Goal: Task Accomplishment & Management: Use online tool/utility

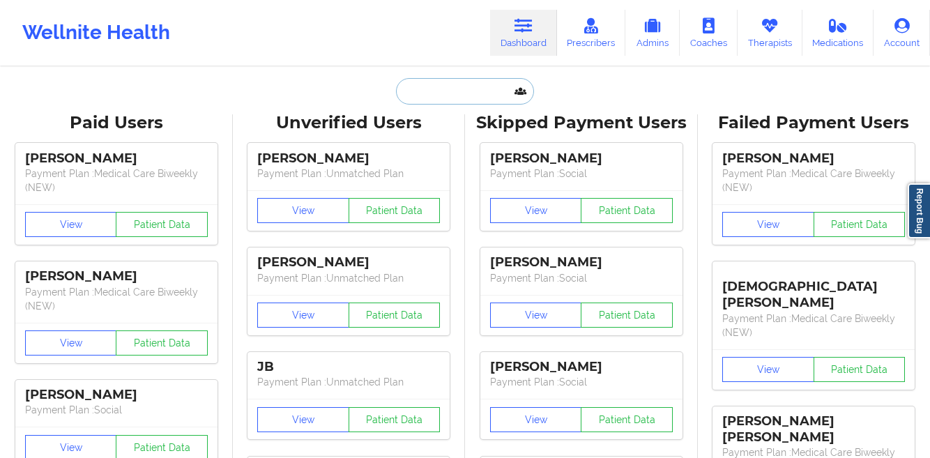
click at [447, 93] on input "text" at bounding box center [465, 91] width 138 height 27
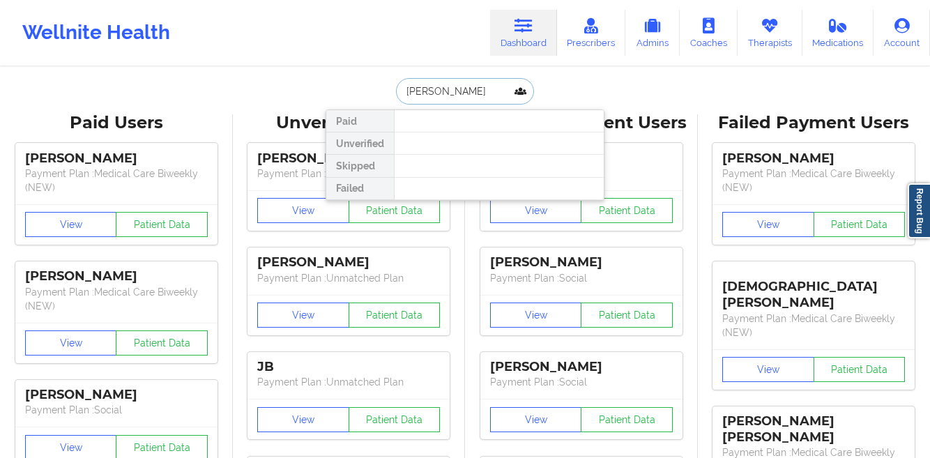
paste input "[PERSON_NAME]"
type input "[PERSON_NAME]"
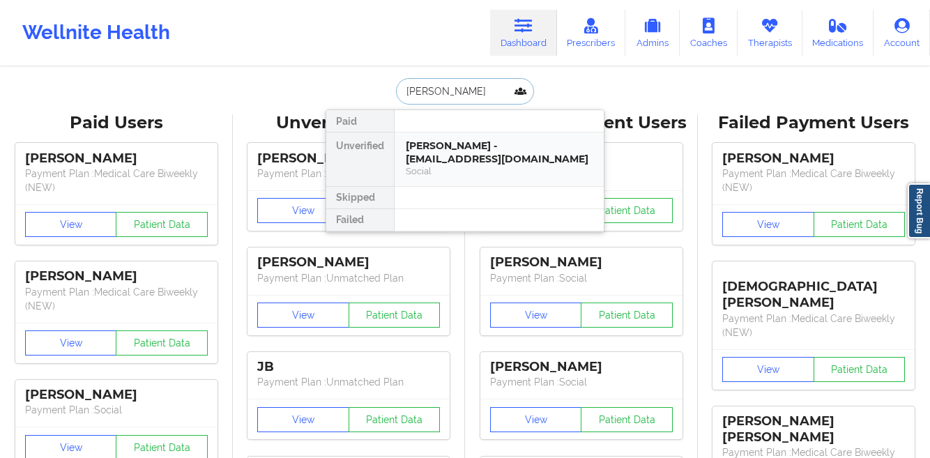
click at [455, 160] on div "[PERSON_NAME] - [EMAIL_ADDRESS][DOMAIN_NAME]" at bounding box center [499, 152] width 187 height 26
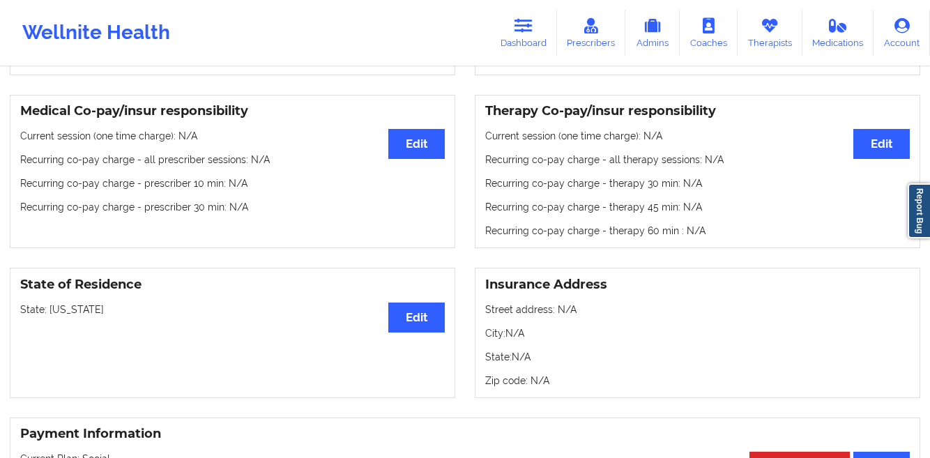
scroll to position [2, 0]
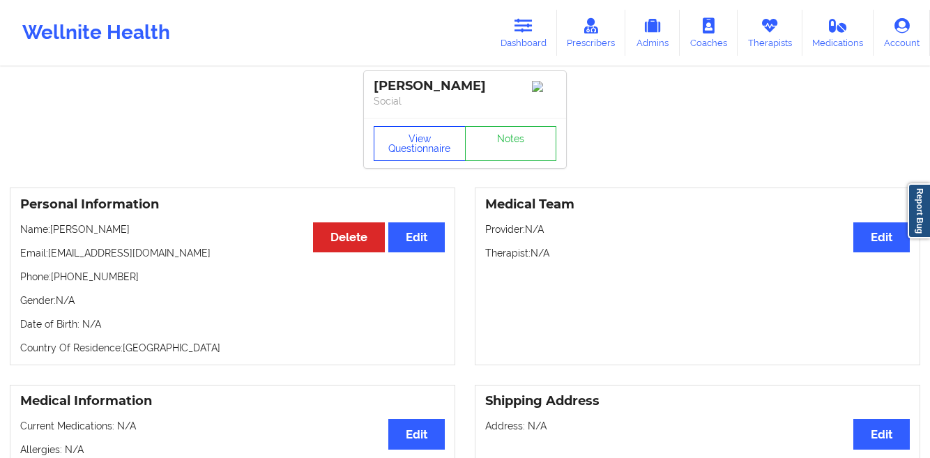
click at [381, 153] on button "View Questionnaire" at bounding box center [420, 143] width 92 height 35
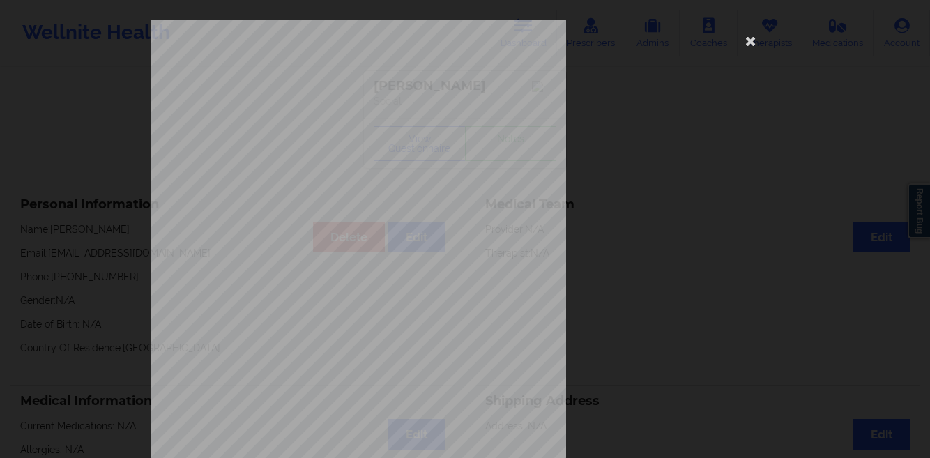
scroll to position [207, 0]
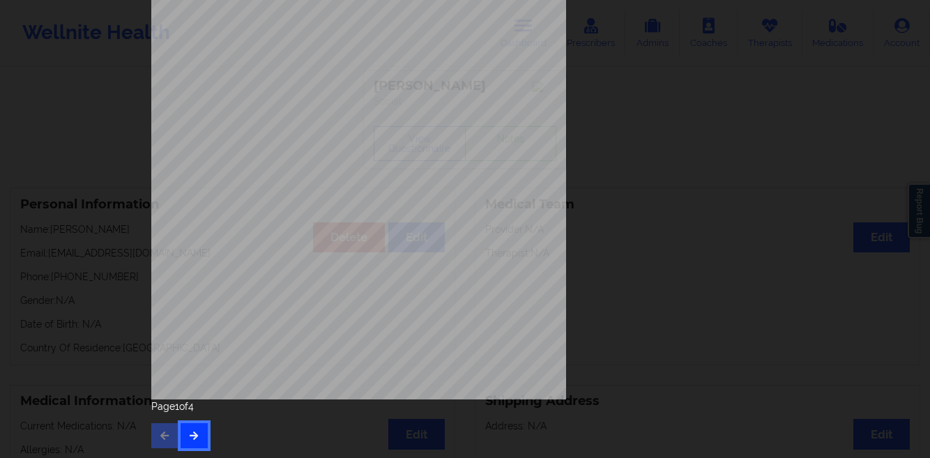
click at [197, 437] on button "button" at bounding box center [194, 435] width 27 height 25
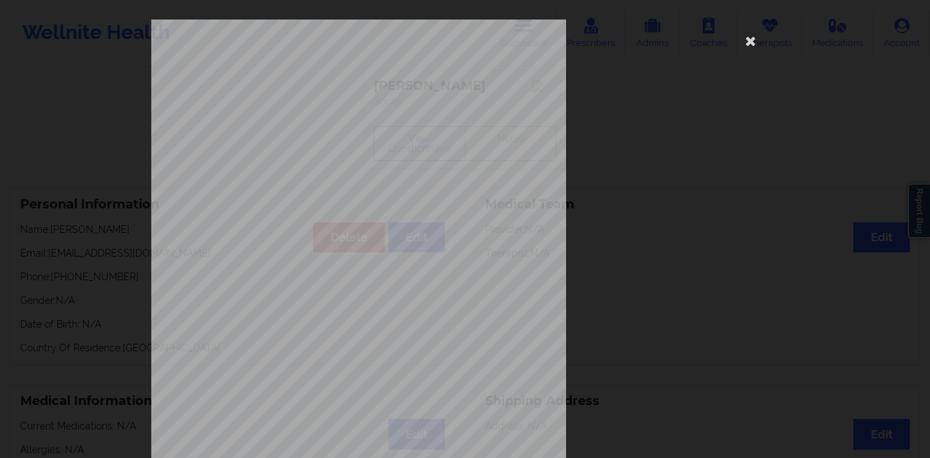
click at [98, 248] on div "This patient has not provided the type of insurance Insurance Member ID for pat…" at bounding box center [465, 229] width 930 height 458
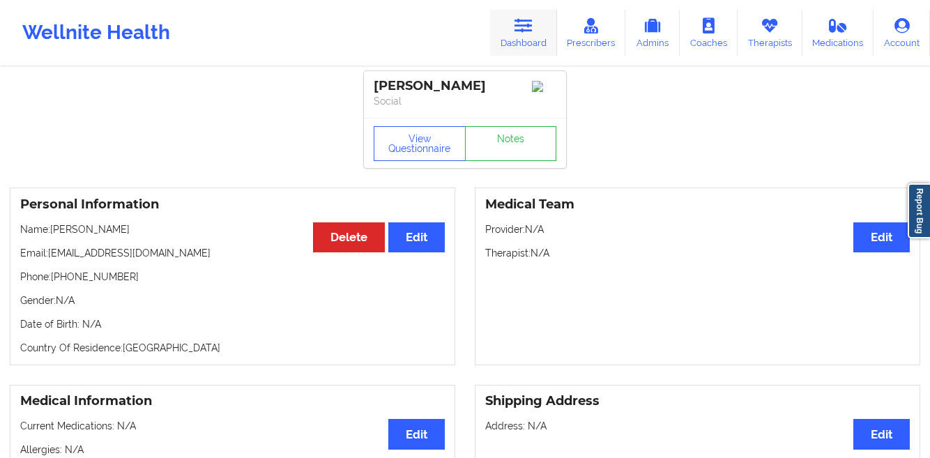
click at [524, 21] on icon at bounding box center [524, 25] width 18 height 15
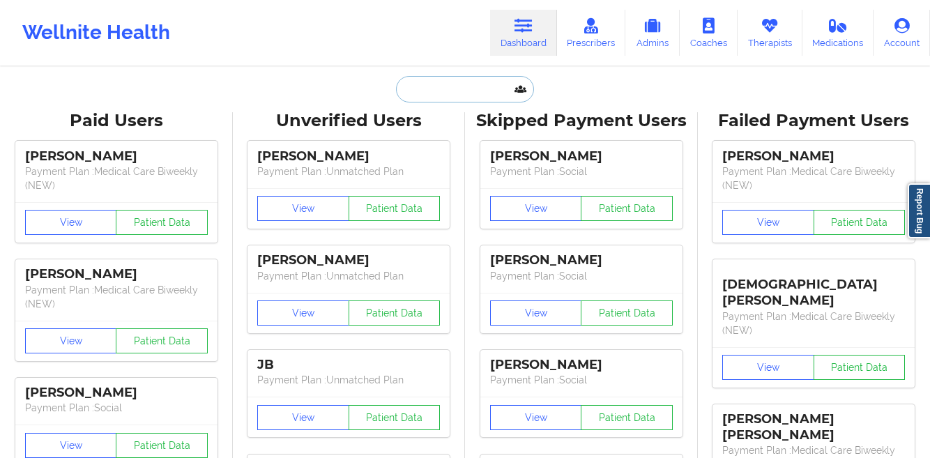
click at [411, 91] on input "text" at bounding box center [465, 89] width 138 height 27
paste input "SIMREET [PERSON_NAME]"
type input "SIMREET [PERSON_NAME]"
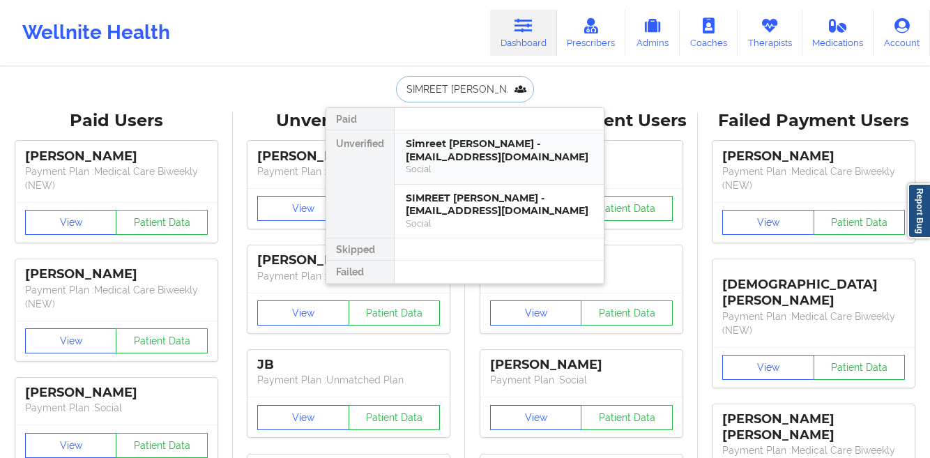
click at [432, 156] on div "Simreet [PERSON_NAME] - [EMAIL_ADDRESS][DOMAIN_NAME]" at bounding box center [499, 150] width 187 height 26
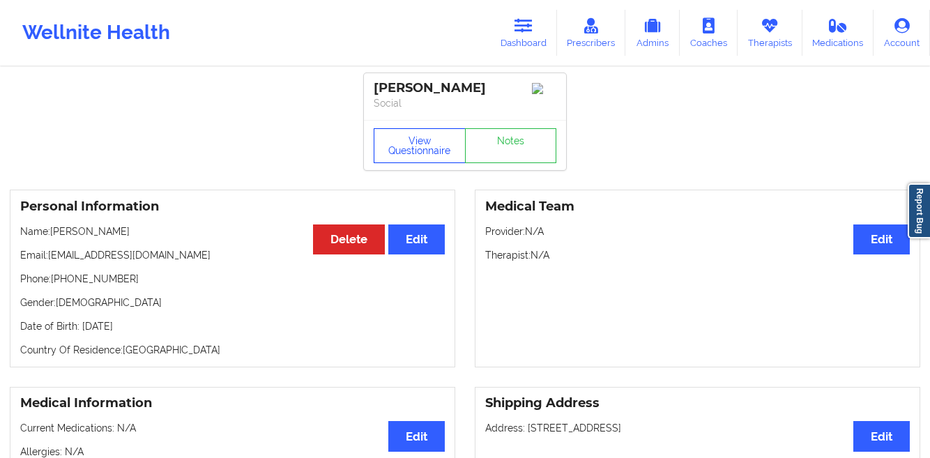
click at [423, 142] on button "View Questionnaire" at bounding box center [420, 145] width 92 height 35
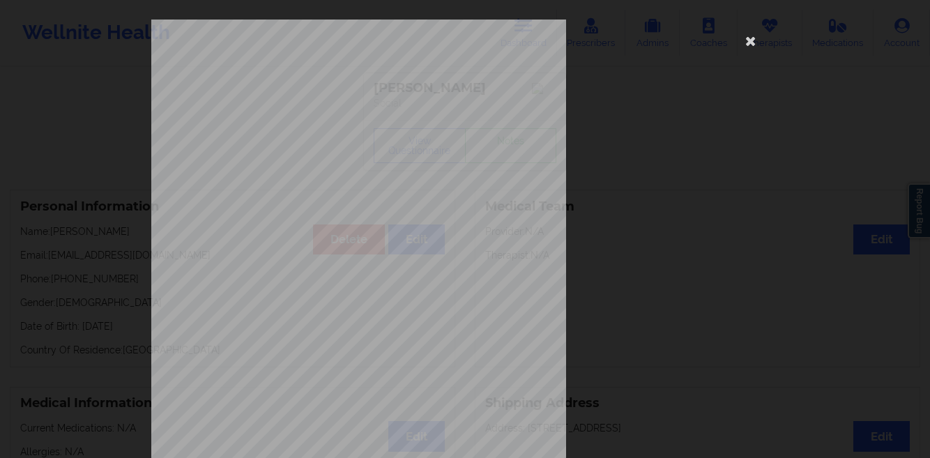
scroll to position [207, 0]
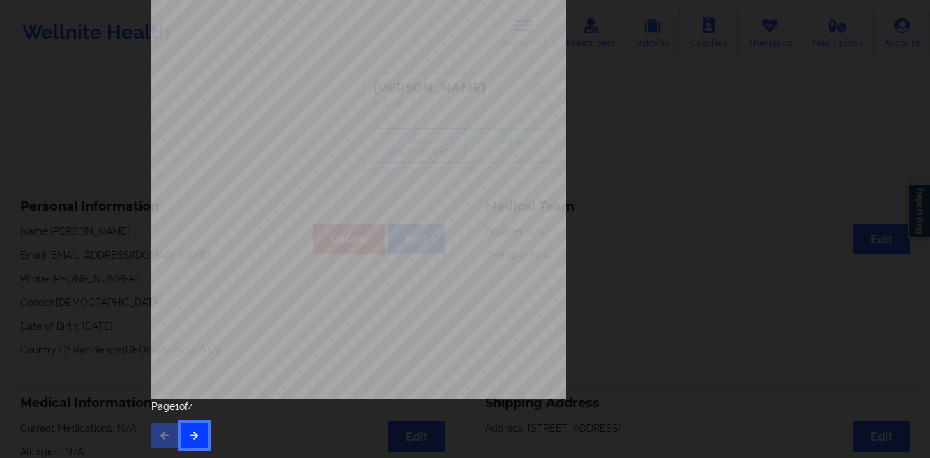
click at [190, 436] on icon "button" at bounding box center [194, 435] width 12 height 8
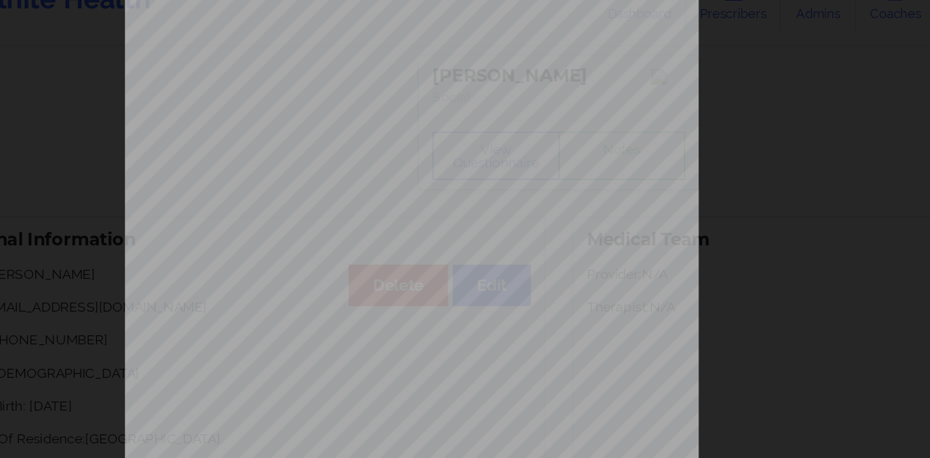
click at [118, 227] on div "commercial Insurance Member ID for patient 084663003 Insurance company name det…" at bounding box center [465, 229] width 930 height 458
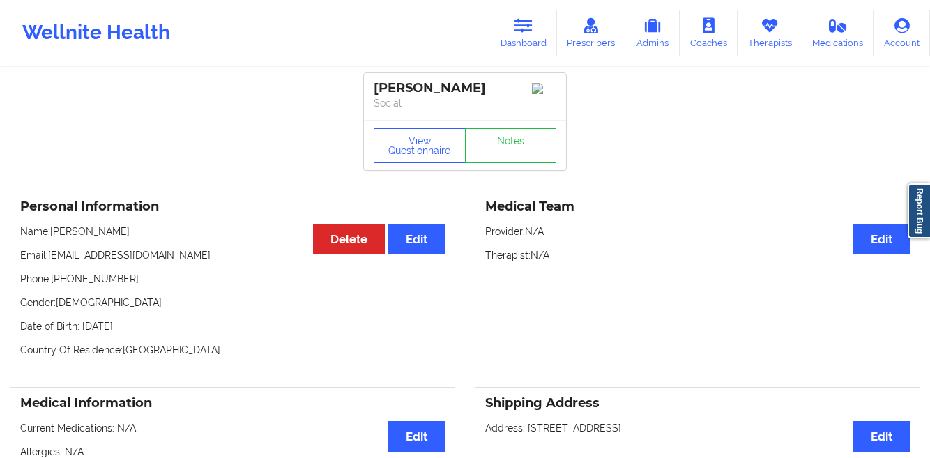
drag, startPoint x: 171, startPoint y: 330, endPoint x: 80, endPoint y: 332, distance: 90.7
click at [80, 332] on p "Date of Birth: [DEMOGRAPHIC_DATA]" at bounding box center [232, 326] width 425 height 14
copy p "[DATE]"
click at [551, 45] on link "Dashboard" at bounding box center [523, 33] width 67 height 46
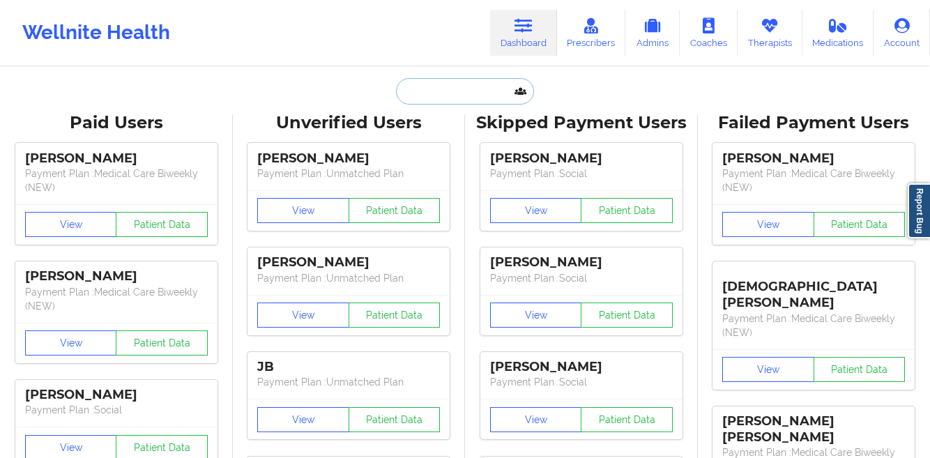
click at [430, 85] on input "text" at bounding box center [465, 91] width 138 height 27
paste input "[PERSON_NAME]"
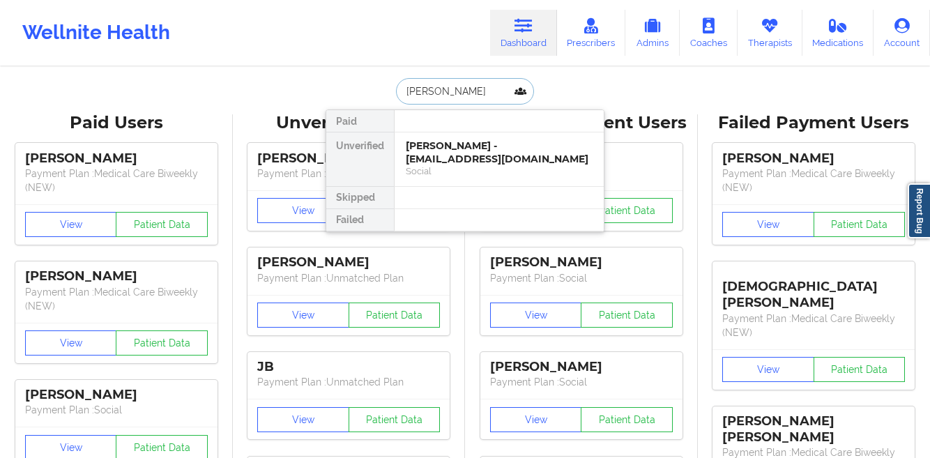
type input "[PERSON_NAME]"
click at [422, 165] on div "Social" at bounding box center [499, 171] width 187 height 12
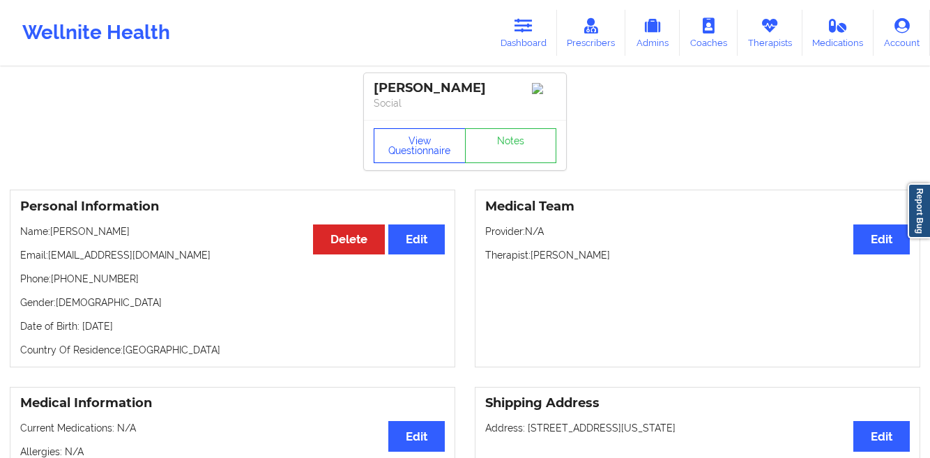
click at [409, 160] on button "View Questionnaire" at bounding box center [420, 145] width 92 height 35
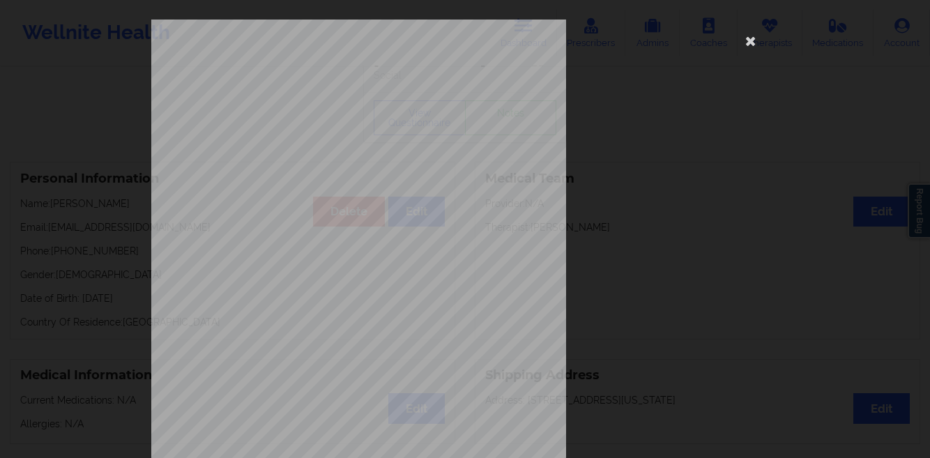
scroll to position [207, 0]
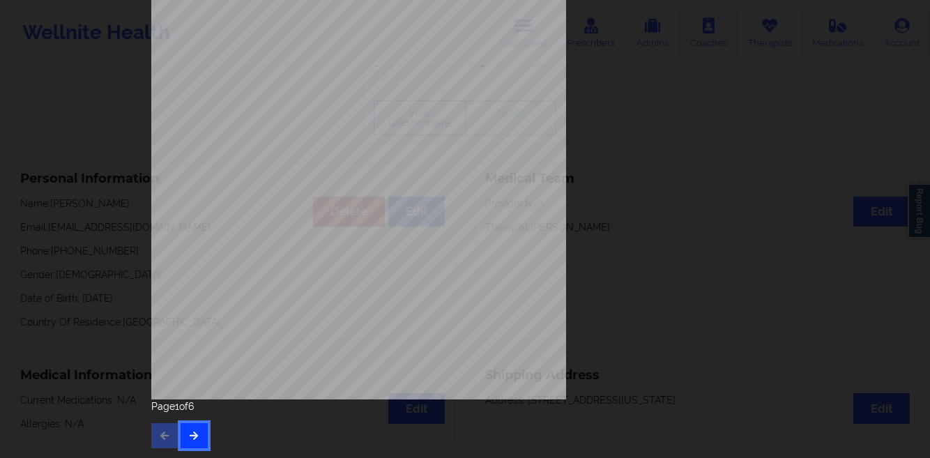
click at [195, 430] on button "button" at bounding box center [194, 435] width 27 height 25
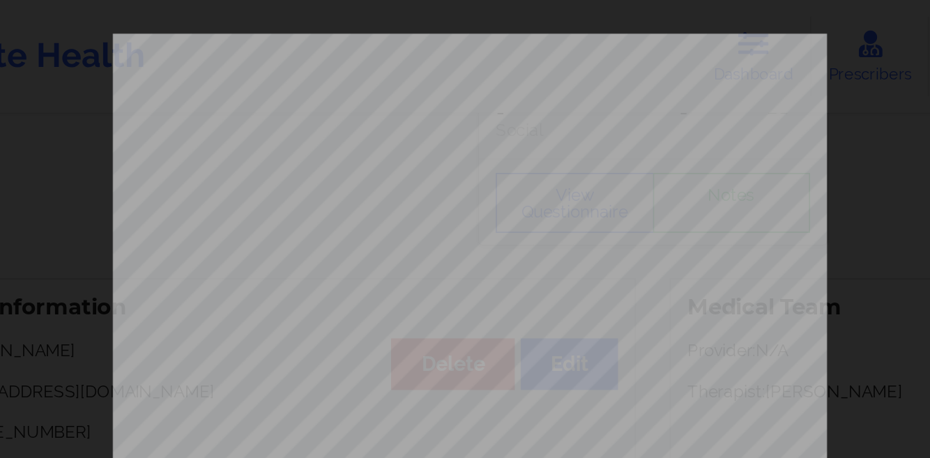
click at [589, 57] on div "Insurance Member ID for patient 950061025-00 Insurance company name details by …" at bounding box center [465, 313] width 628 height 587
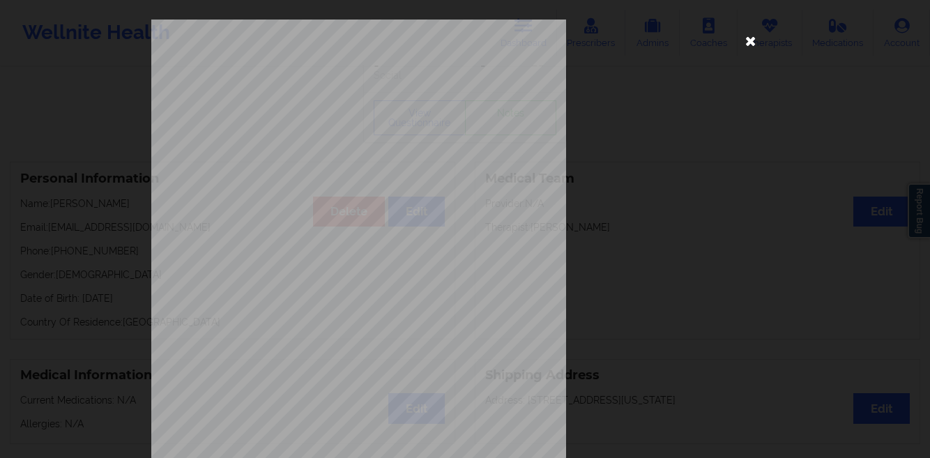
click at [753, 41] on icon at bounding box center [751, 40] width 22 height 22
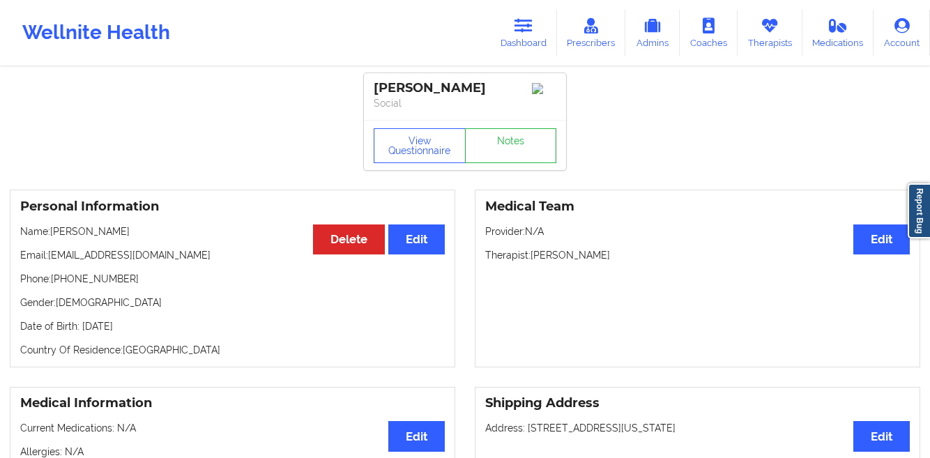
click at [519, 37] on link "Dashboard" at bounding box center [523, 33] width 67 height 46
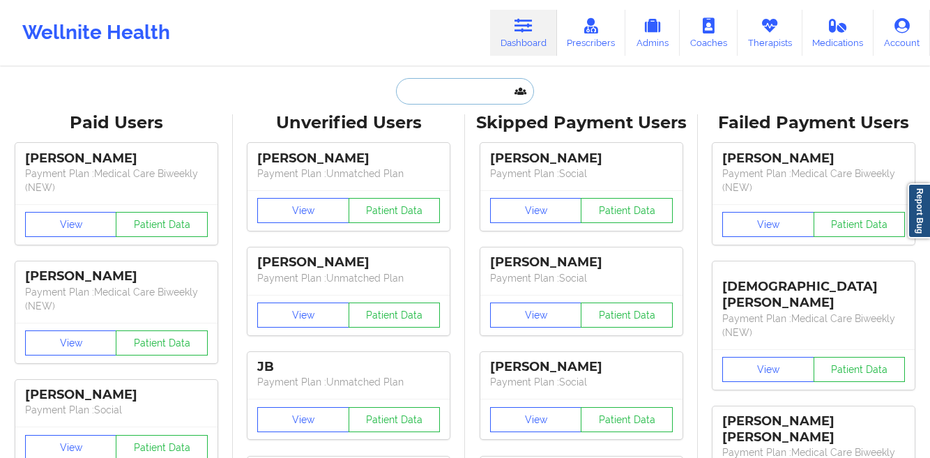
click at [421, 85] on input "text" at bounding box center [465, 91] width 138 height 27
paste input "[PERSON_NAME]"
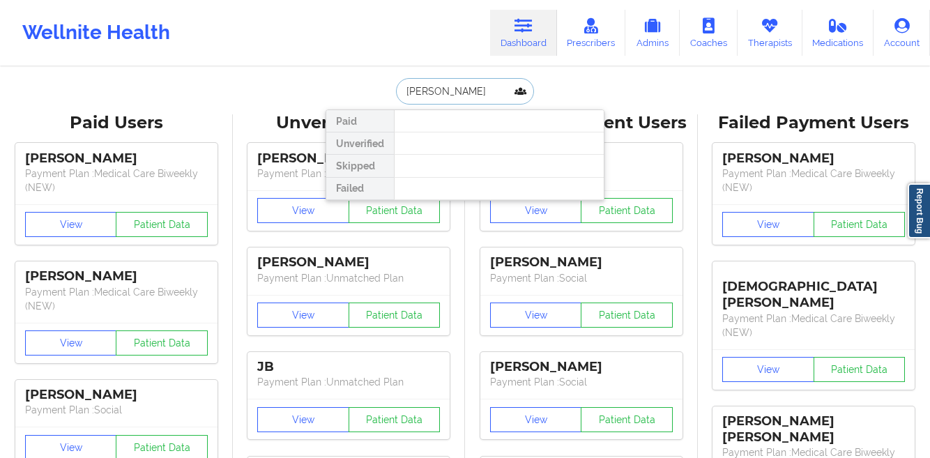
type input "[PERSON_NAME]"
click at [763, 31] on icon at bounding box center [770, 25] width 18 height 15
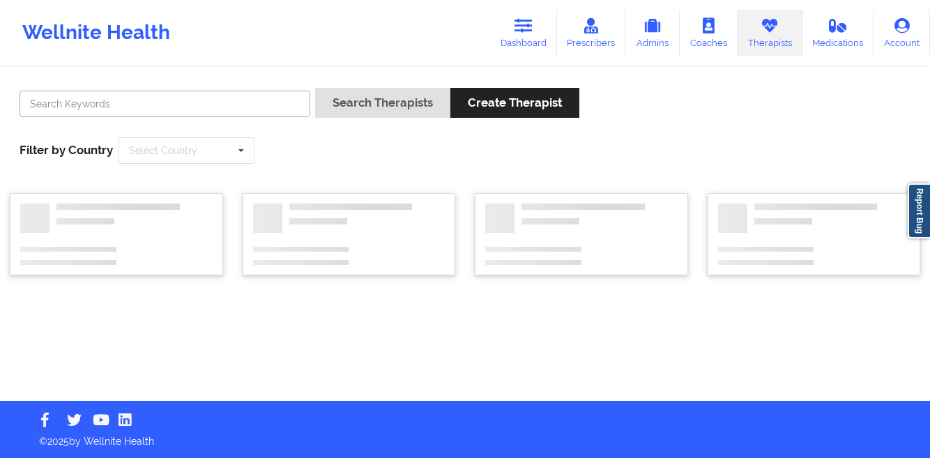
click at [182, 105] on input "text" at bounding box center [165, 104] width 291 height 27
paste input "[PERSON_NAME]"
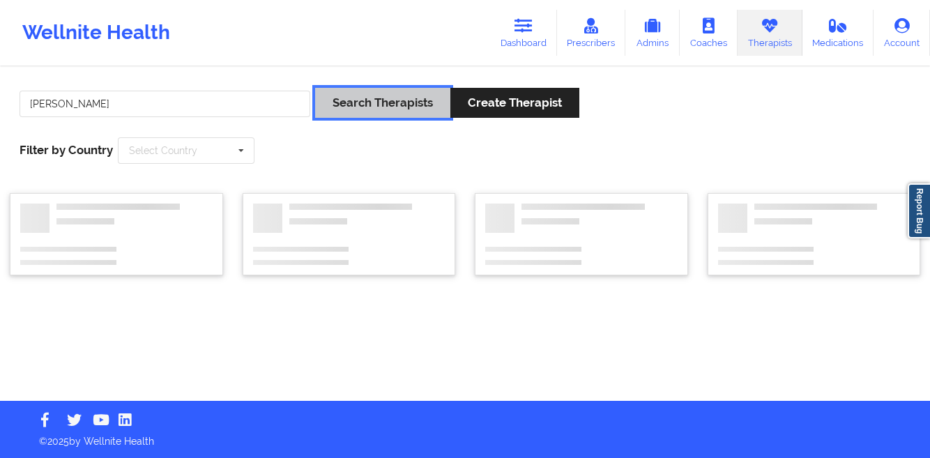
click at [347, 106] on button "Search Therapists" at bounding box center [382, 103] width 135 height 30
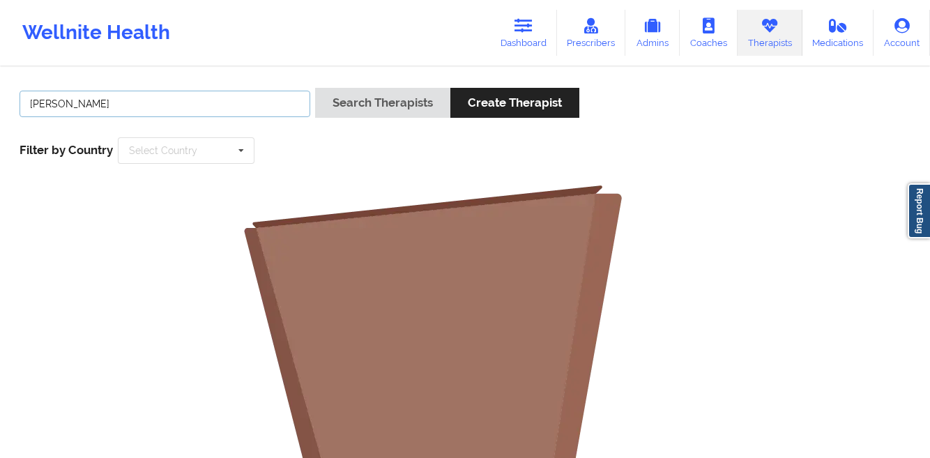
click at [149, 104] on input "[PERSON_NAME]" at bounding box center [165, 104] width 291 height 27
type input "[PERSON_NAME]"
click at [315, 88] on button "Search Therapists" at bounding box center [382, 103] width 135 height 30
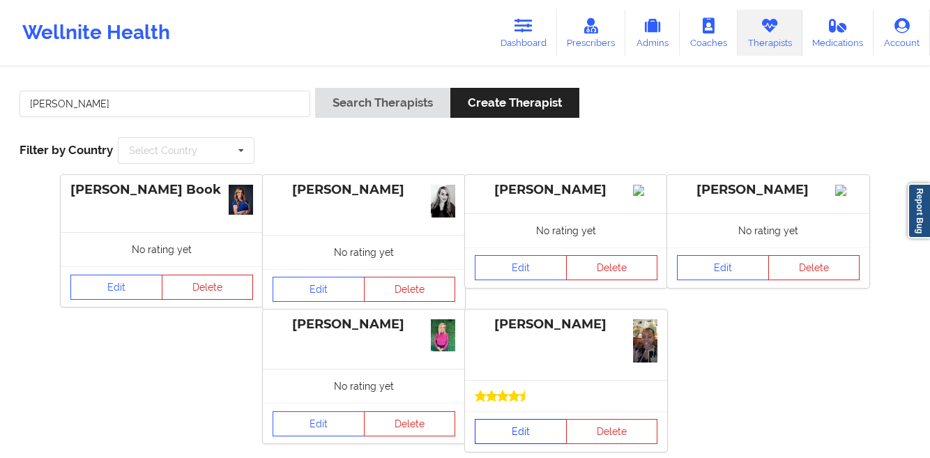
click at [536, 433] on link "Edit" at bounding box center [521, 431] width 92 height 25
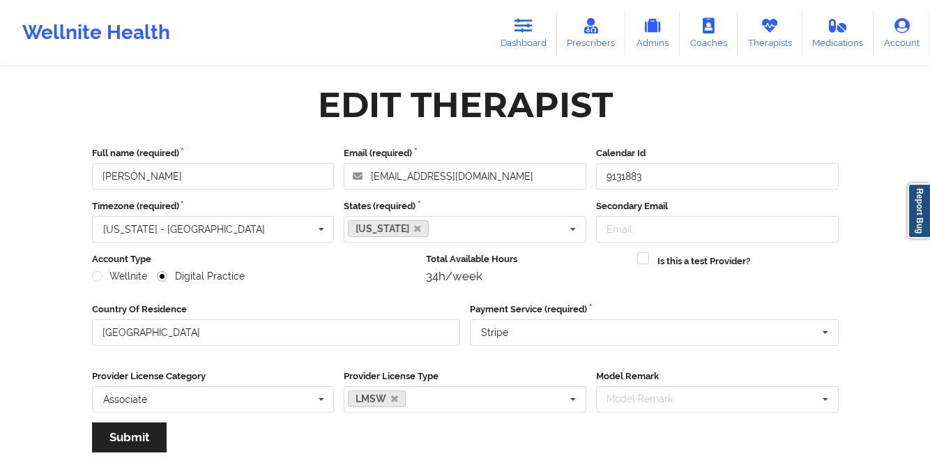
scroll to position [167, 0]
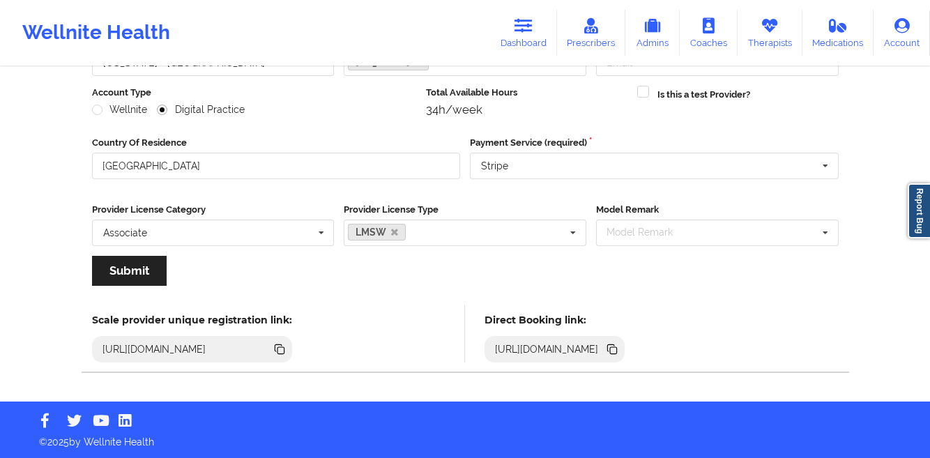
click at [617, 349] on icon at bounding box center [613, 350] width 7 height 7
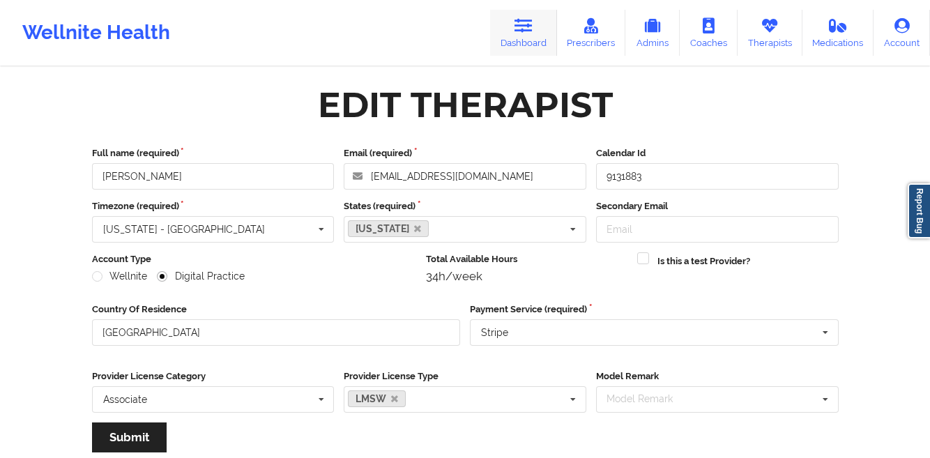
click at [518, 27] on icon at bounding box center [524, 25] width 18 height 15
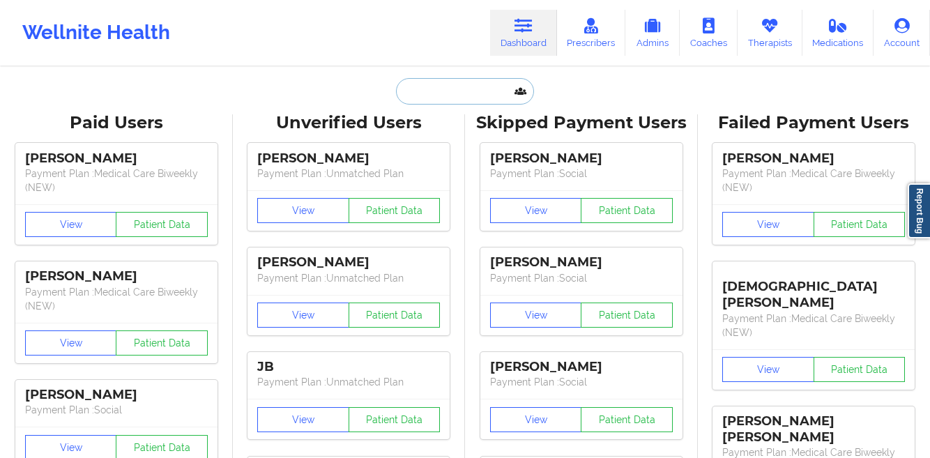
click at [418, 100] on input "text" at bounding box center [465, 91] width 138 height 27
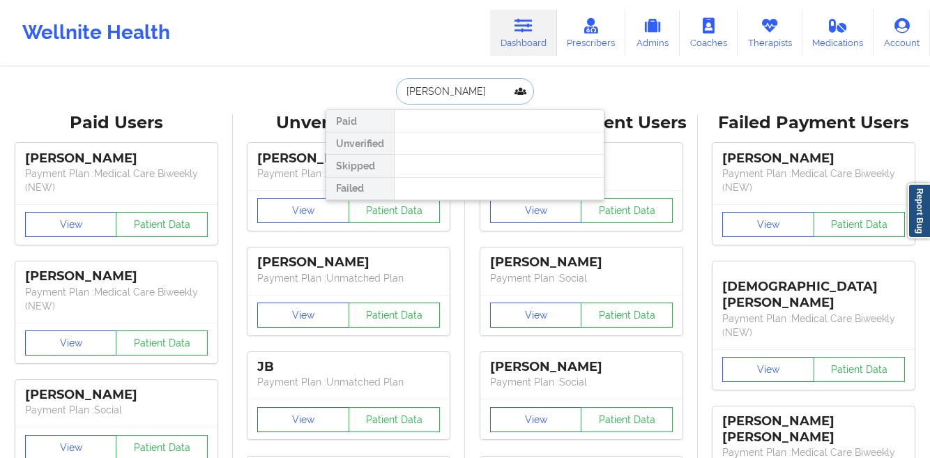
paste input "[PERSON_NAME]"
type input "[PERSON_NAME] [PERSON_NAME]"
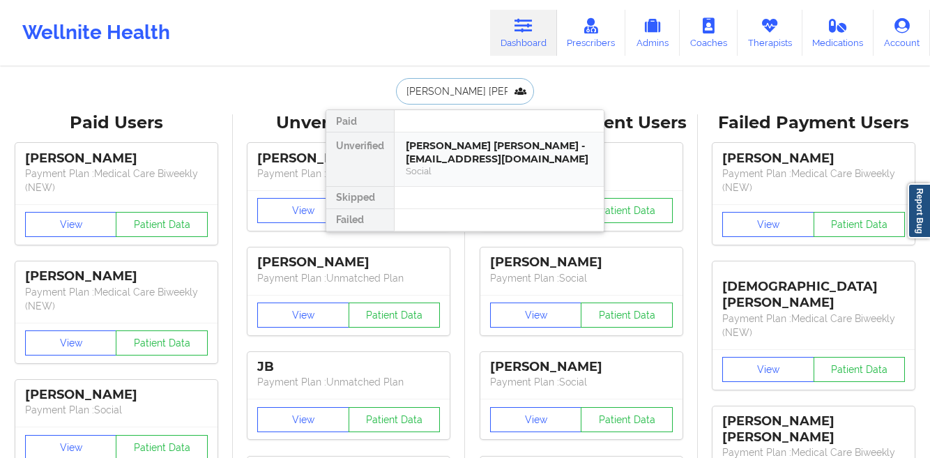
click at [445, 149] on div "[PERSON_NAME] [PERSON_NAME] - [EMAIL_ADDRESS][DOMAIN_NAME]" at bounding box center [499, 152] width 187 height 26
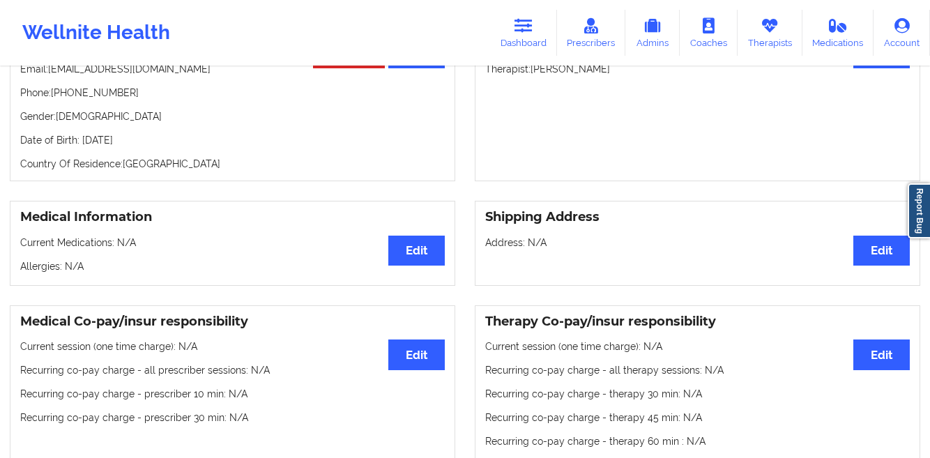
scroll to position [475, 0]
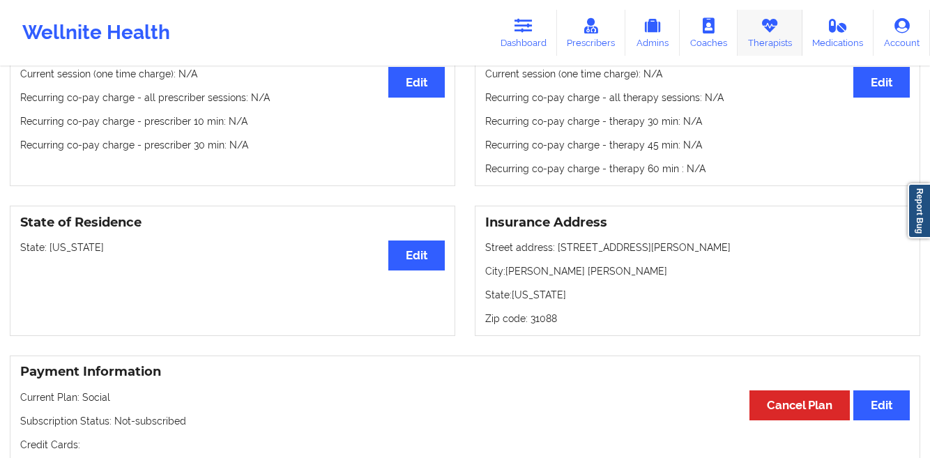
click at [764, 31] on icon at bounding box center [770, 25] width 18 height 15
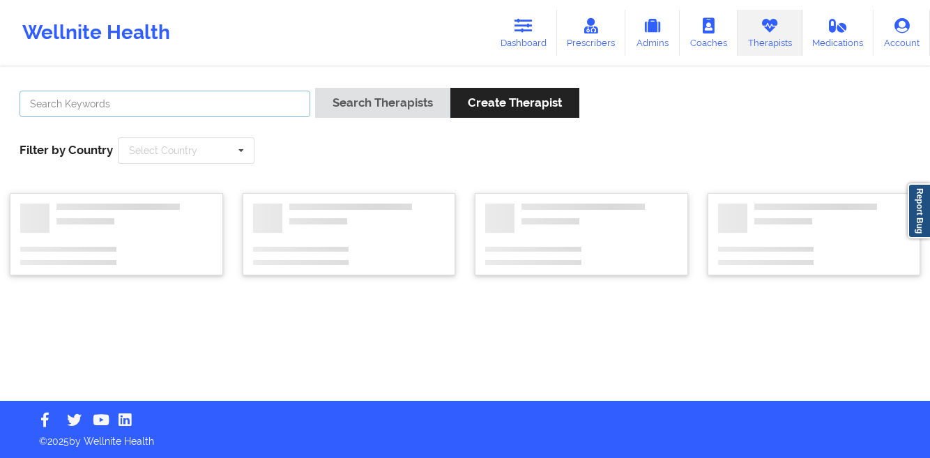
click at [206, 104] on input "text" at bounding box center [165, 104] width 291 height 27
paste input "[PERSON_NAME]"
type input "[PERSON_NAME]"
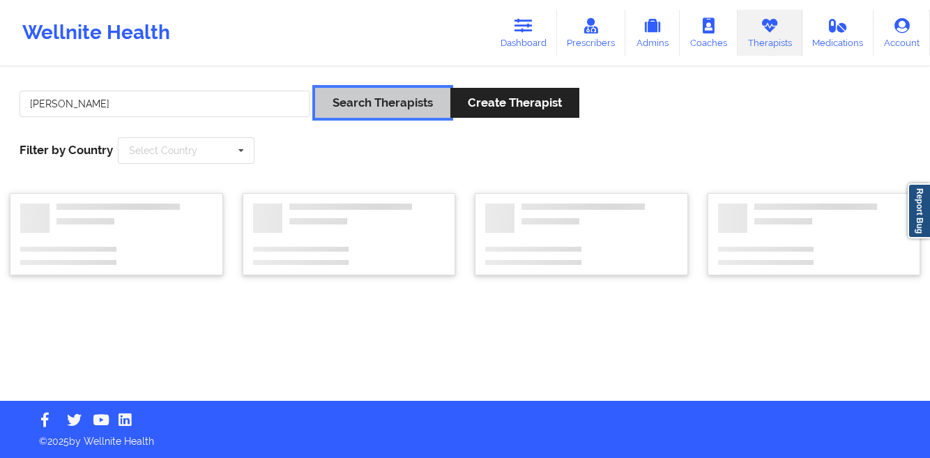
click at [342, 110] on button "Search Therapists" at bounding box center [382, 103] width 135 height 30
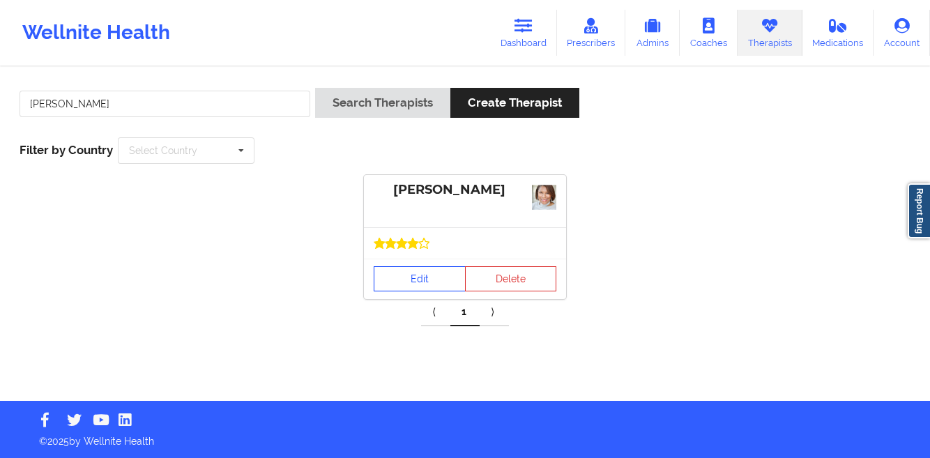
click at [384, 279] on link "Edit" at bounding box center [420, 278] width 92 height 25
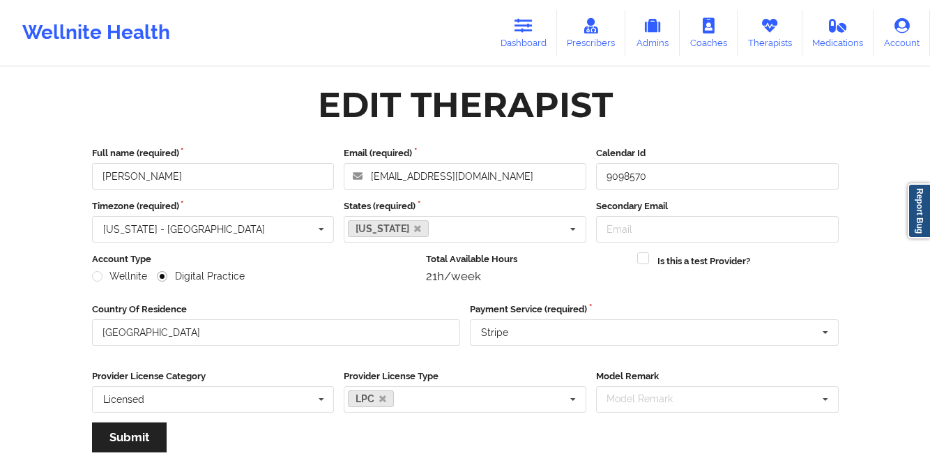
scroll to position [167, 0]
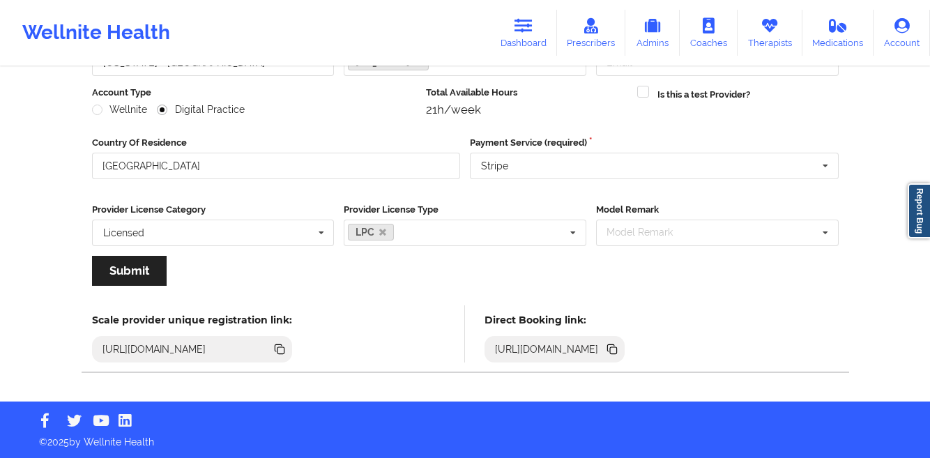
click at [617, 350] on icon at bounding box center [613, 350] width 7 height 7
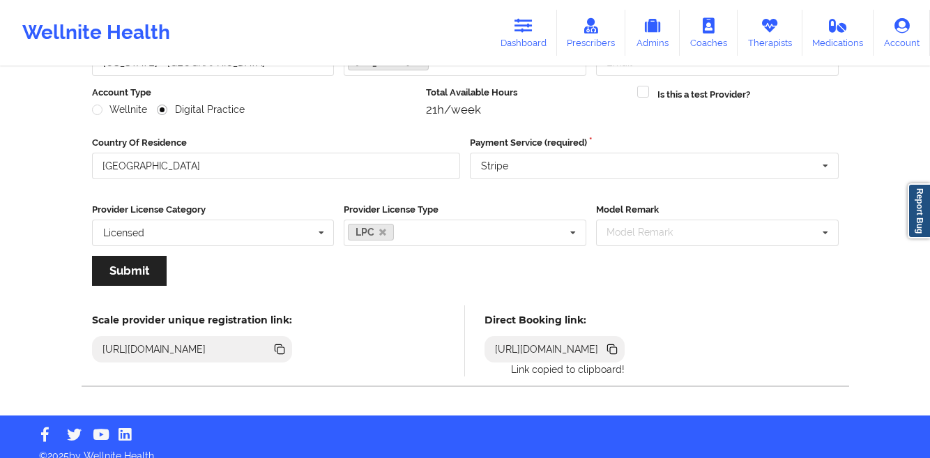
click at [617, 350] on icon at bounding box center [613, 350] width 7 height 7
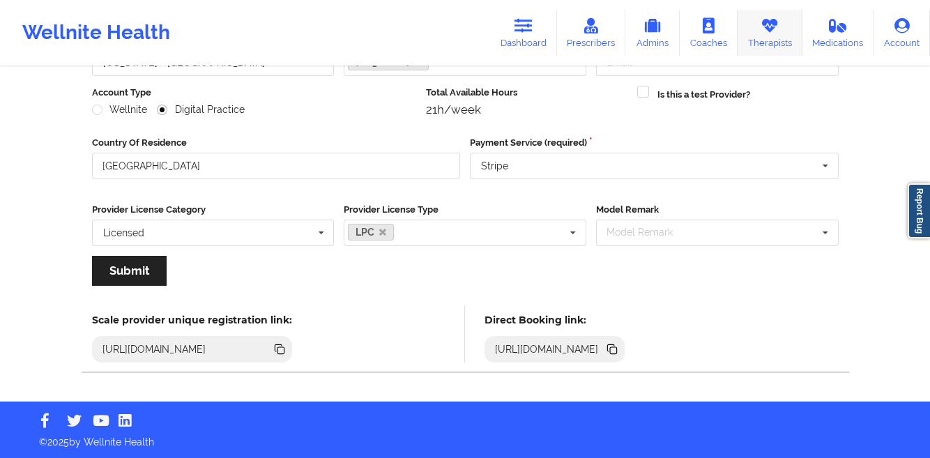
click at [771, 31] on icon at bounding box center [770, 25] width 18 height 15
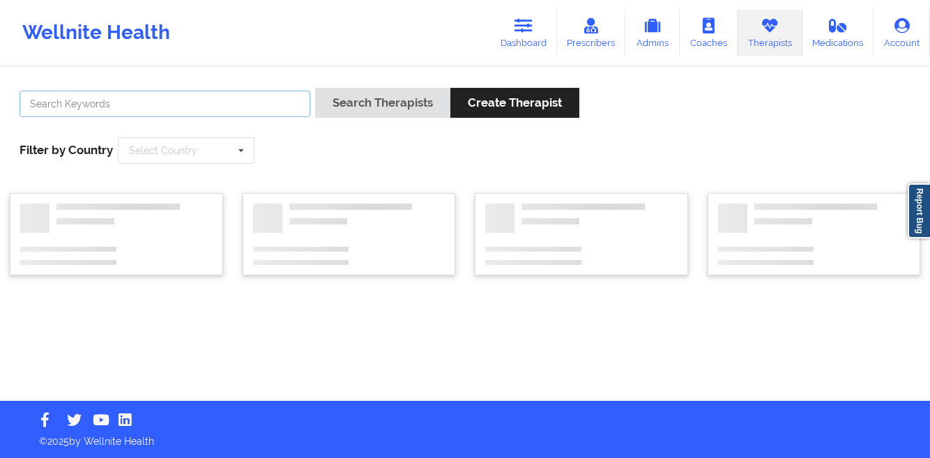
click at [185, 109] on input "text" at bounding box center [165, 104] width 291 height 27
paste input "[PERSON_NAME]"
type input "[PERSON_NAME]"
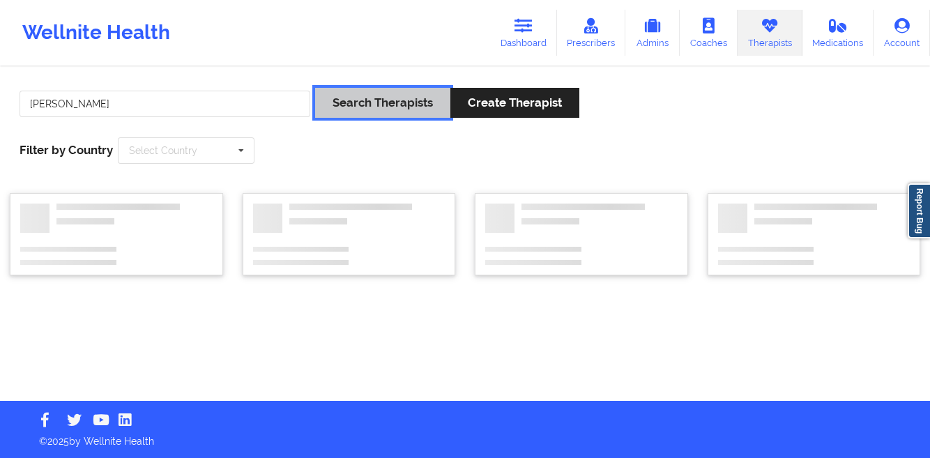
click at [347, 107] on button "Search Therapists" at bounding box center [382, 103] width 135 height 30
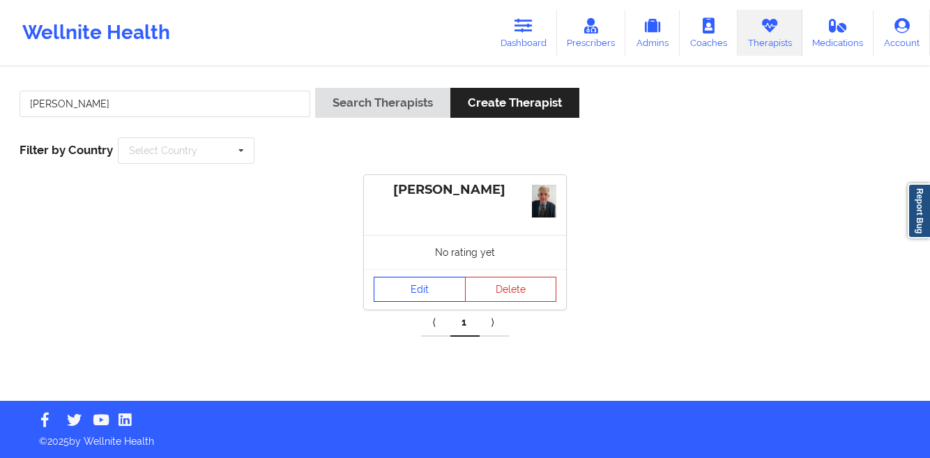
click at [387, 292] on link "Edit" at bounding box center [420, 289] width 92 height 25
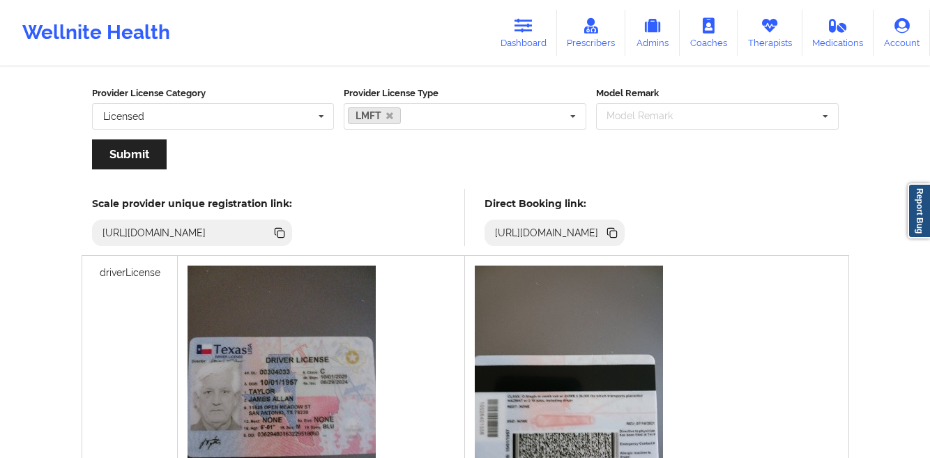
scroll to position [132, 0]
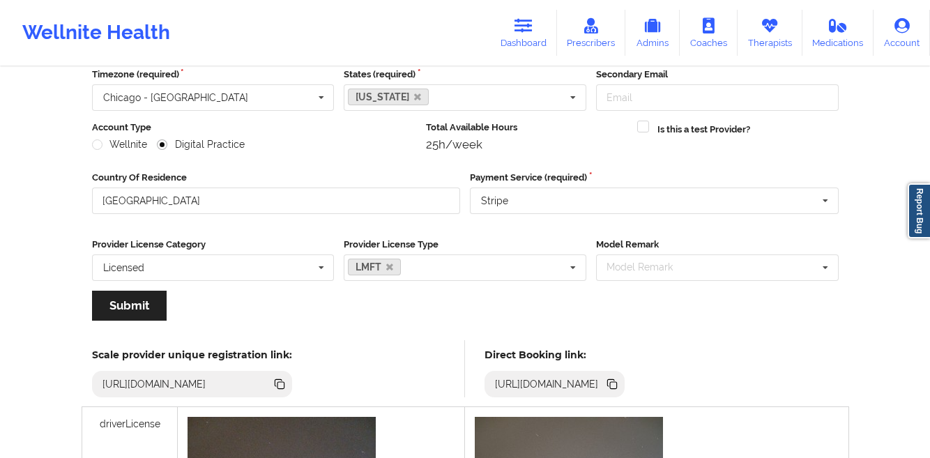
click at [617, 386] on icon at bounding box center [613, 385] width 7 height 7
click at [770, 36] on link "Therapists" at bounding box center [770, 33] width 65 height 46
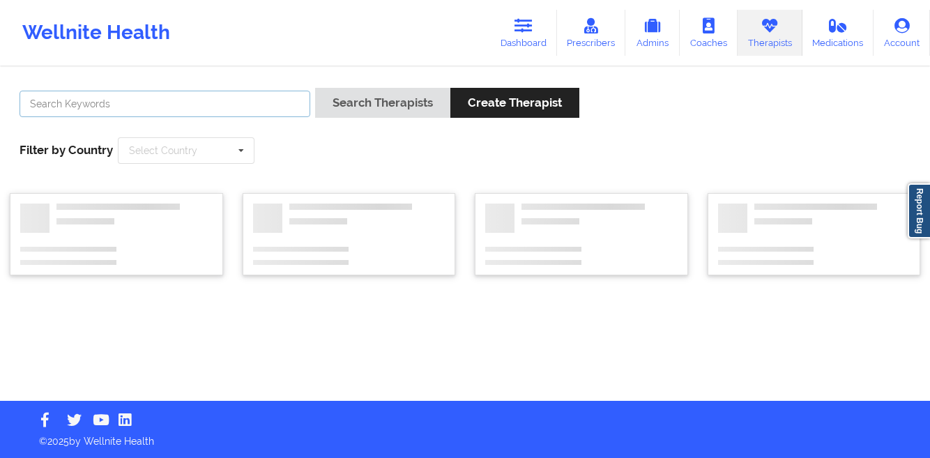
click at [288, 102] on input "text" at bounding box center [165, 104] width 291 height 27
paste input "[PERSON_NAME]"
type input "[PERSON_NAME]"
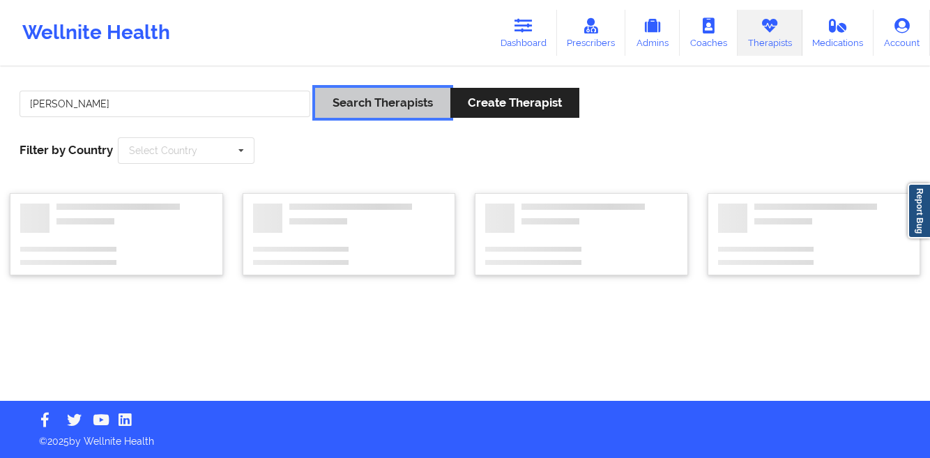
click at [345, 107] on button "Search Therapists" at bounding box center [382, 103] width 135 height 30
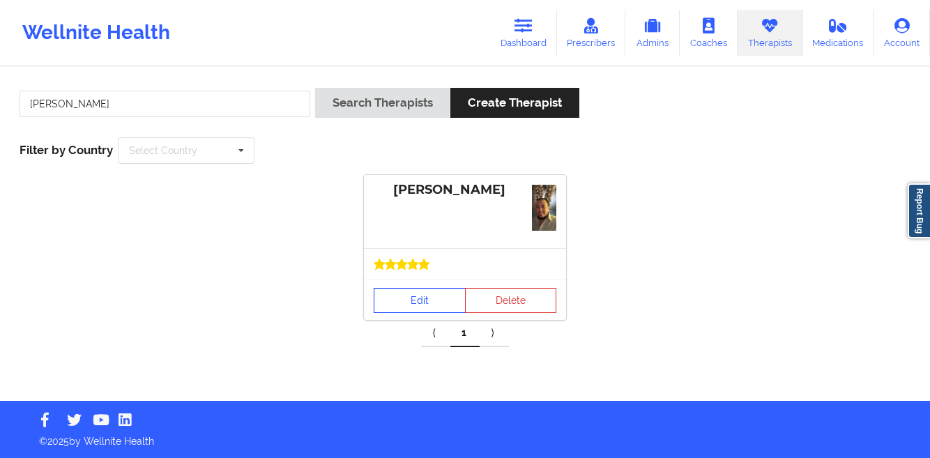
click at [410, 292] on link "Edit" at bounding box center [420, 300] width 92 height 25
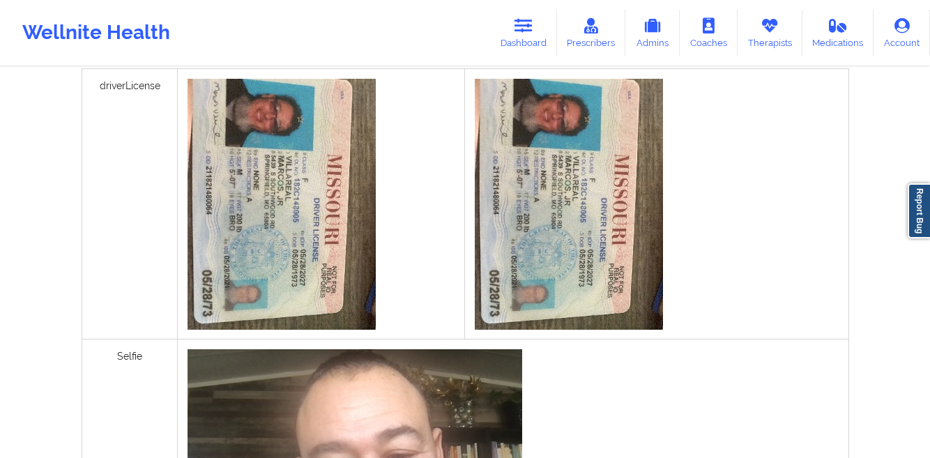
scroll to position [285, 0]
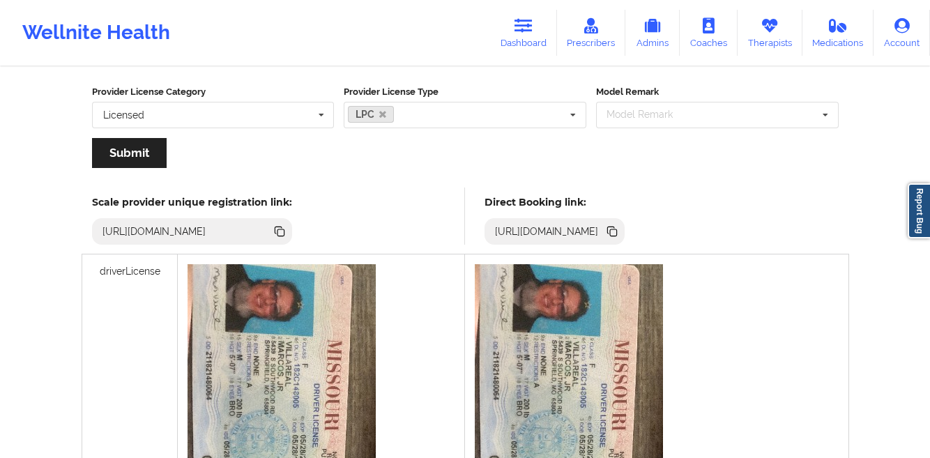
click at [617, 229] on icon at bounding box center [613, 232] width 7 height 7
click at [522, 38] on link "Dashboard" at bounding box center [523, 33] width 67 height 46
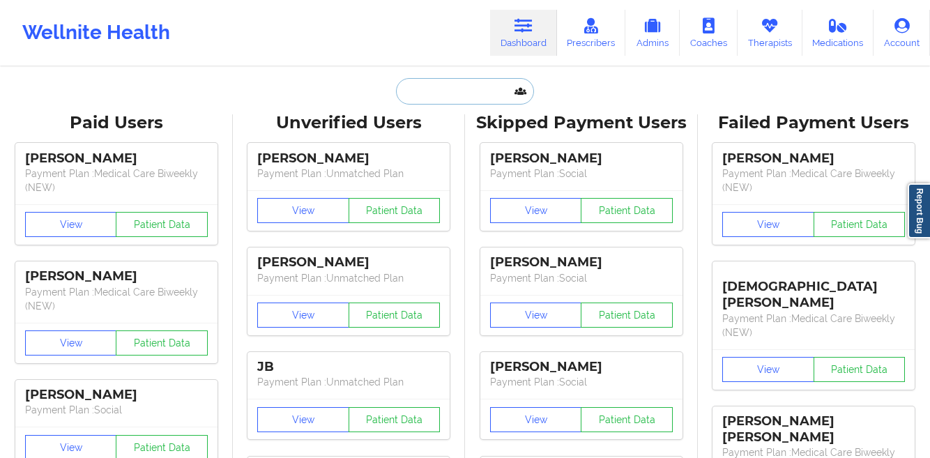
click at [455, 91] on input "text" at bounding box center [465, 91] width 138 height 27
paste input "[PERSON_NAME]"
type input "[PERSON_NAME]"
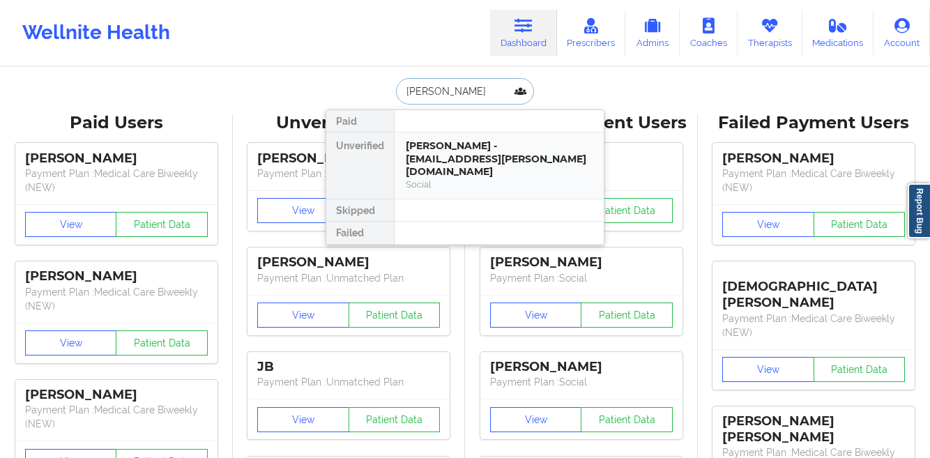
click at [437, 143] on div "[PERSON_NAME] - [EMAIL_ADDRESS][PERSON_NAME][DOMAIN_NAME]" at bounding box center [499, 158] width 187 height 39
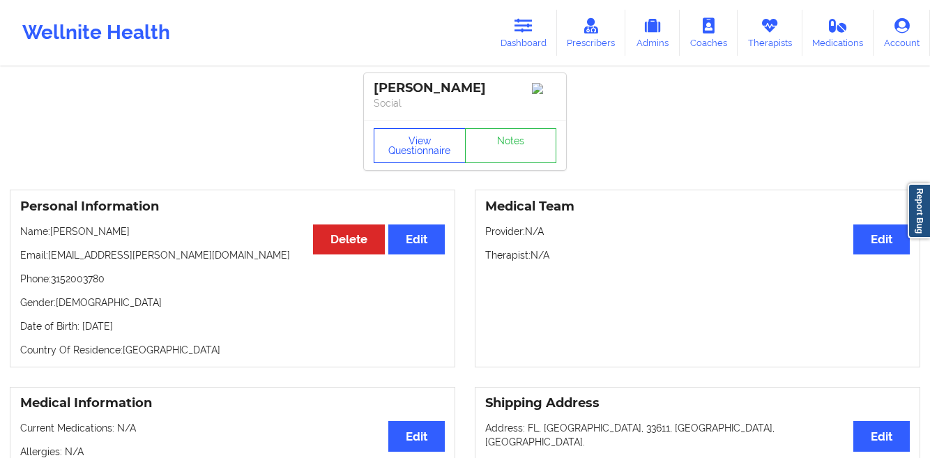
click at [385, 153] on button "View Questionnaire" at bounding box center [420, 145] width 92 height 35
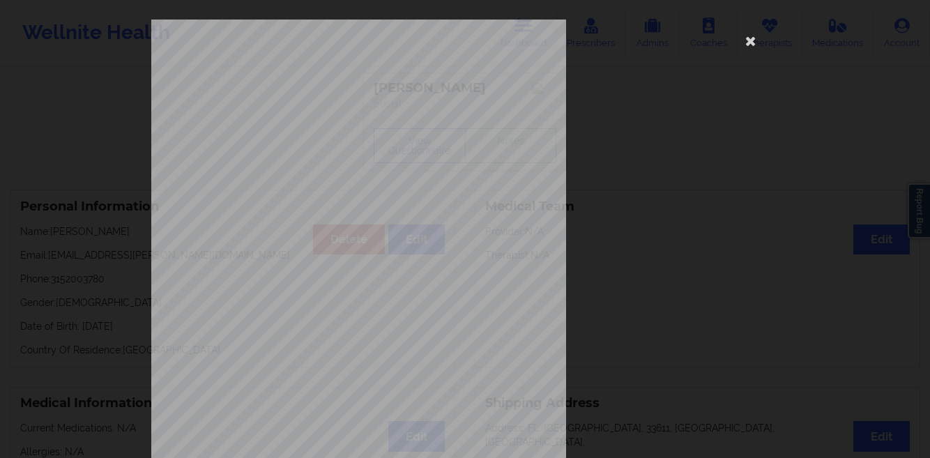
scroll to position [207, 0]
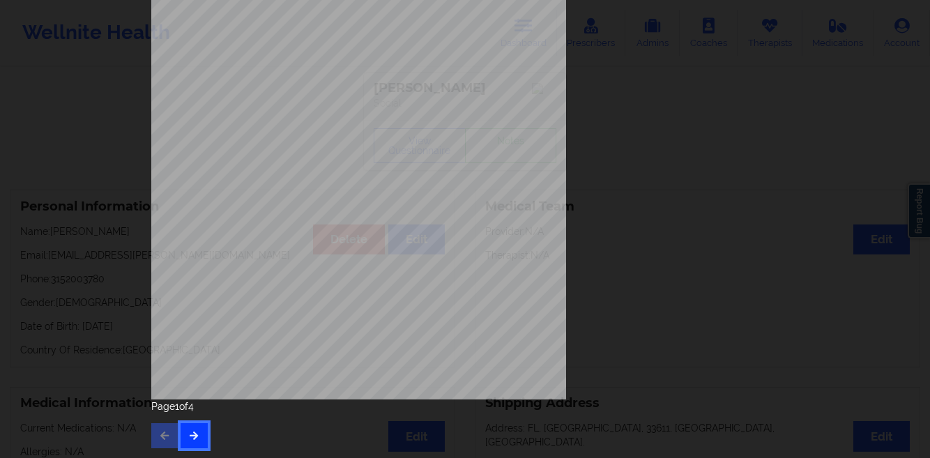
click at [189, 441] on button "button" at bounding box center [194, 435] width 27 height 25
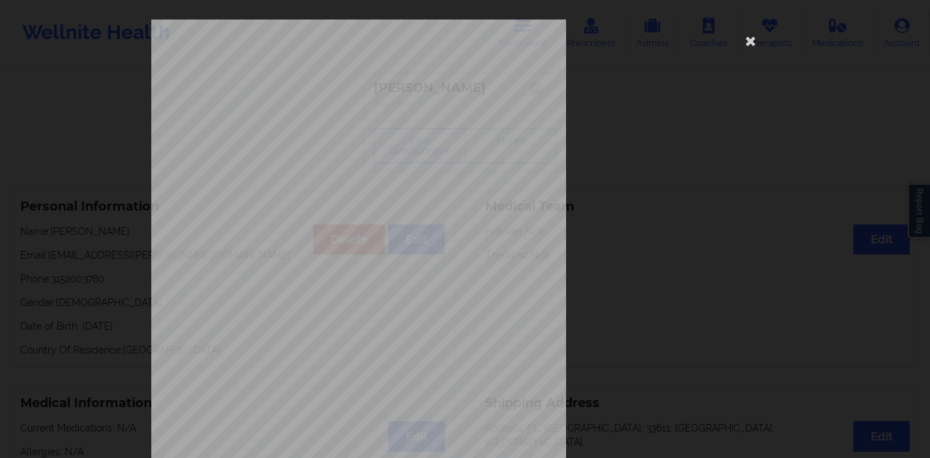
click at [105, 260] on div "This patient has not provided the type of insurance Insurance Member ID for pat…" at bounding box center [465, 229] width 930 height 458
